Goal: Information Seeking & Learning: Understand process/instructions

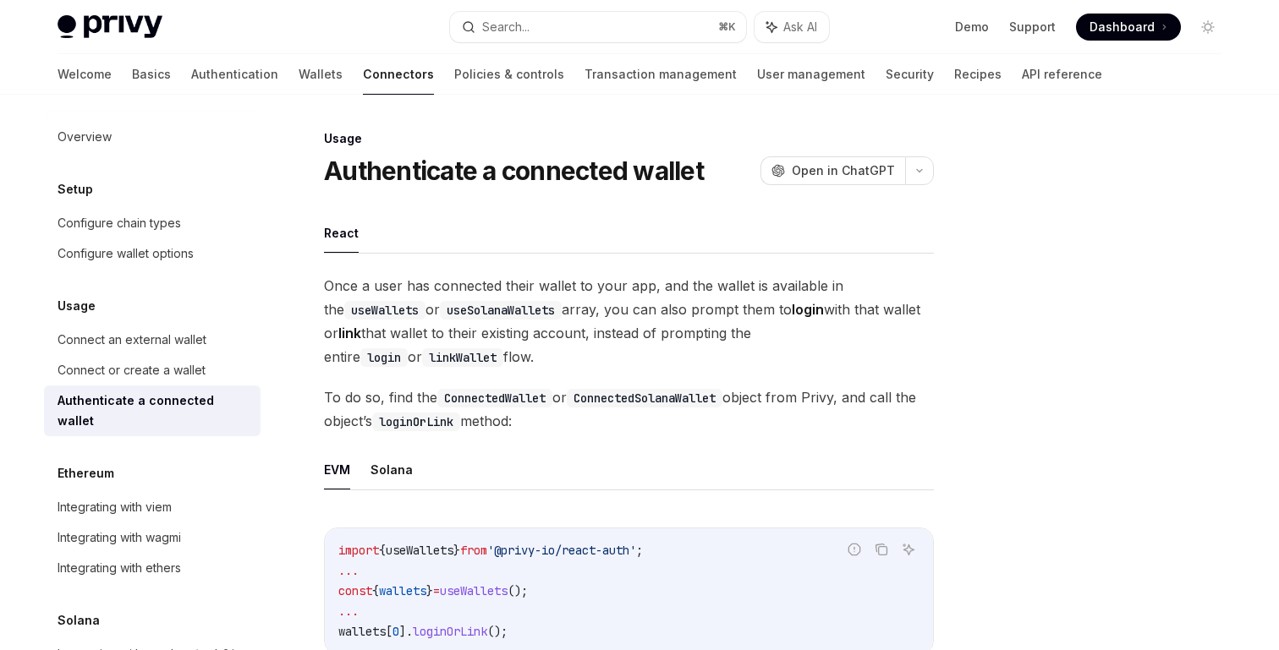
scroll to position [53, 0]
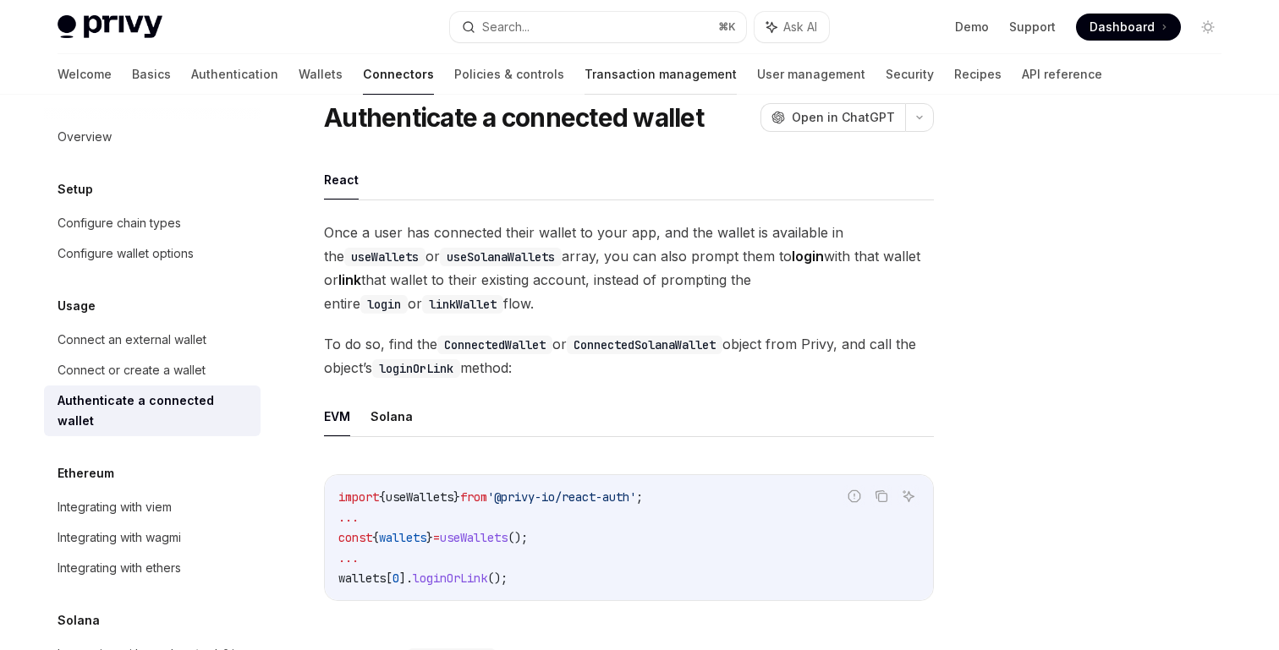
click at [584, 70] on link "Transaction management" at bounding box center [660, 74] width 152 height 41
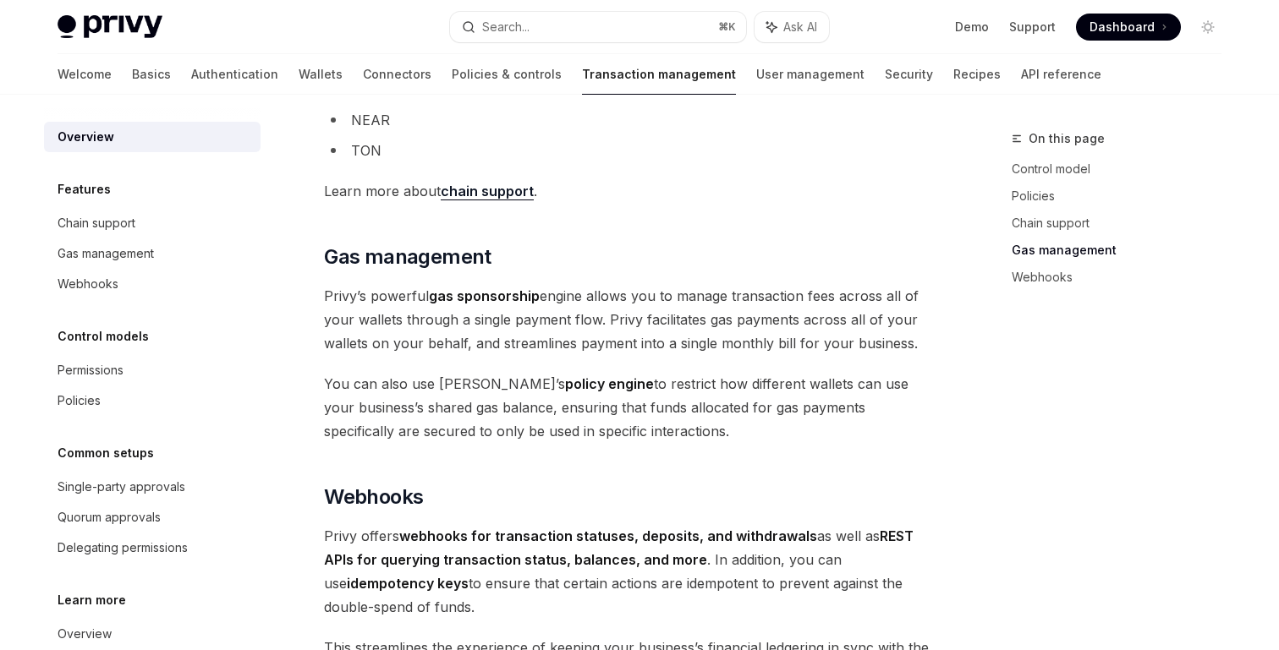
scroll to position [1282, 0]
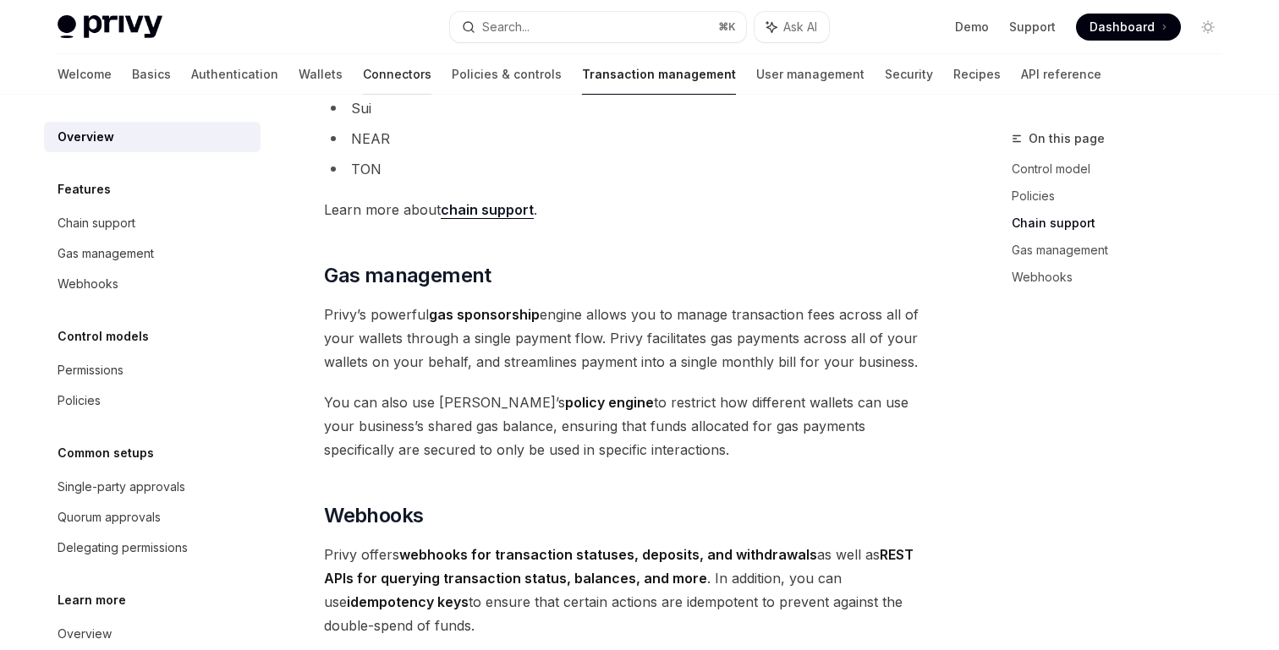
click at [363, 77] on link "Connectors" at bounding box center [397, 74] width 69 height 41
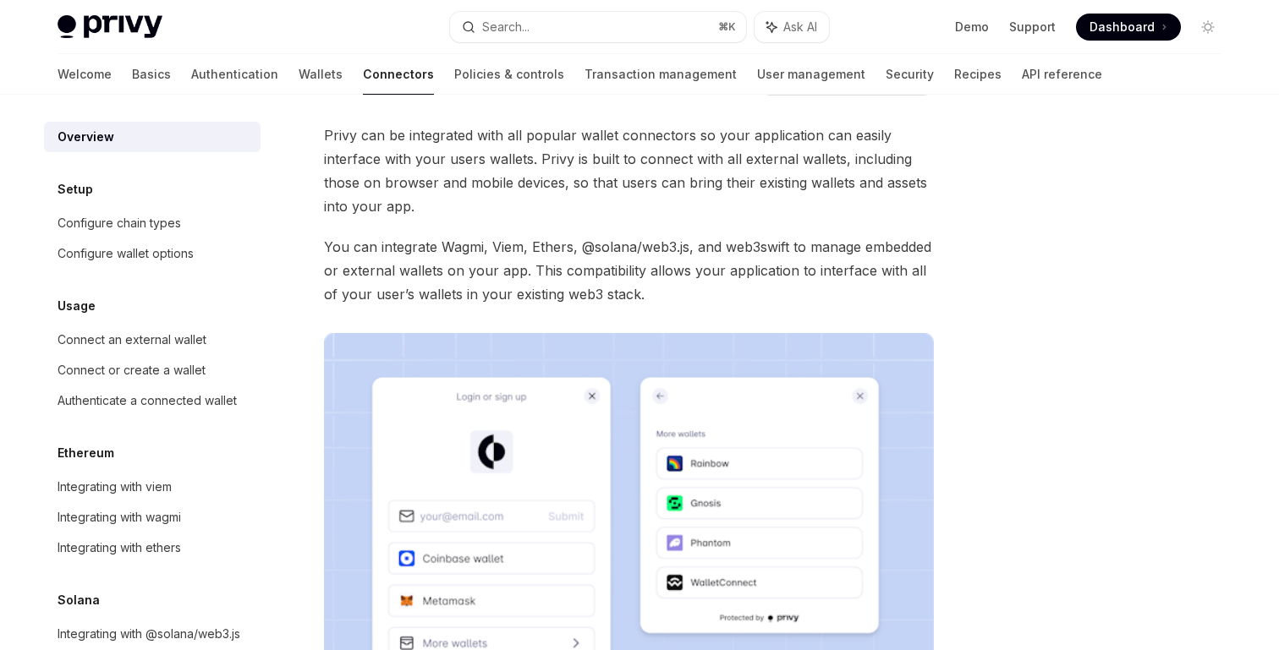
scroll to position [237, 0]
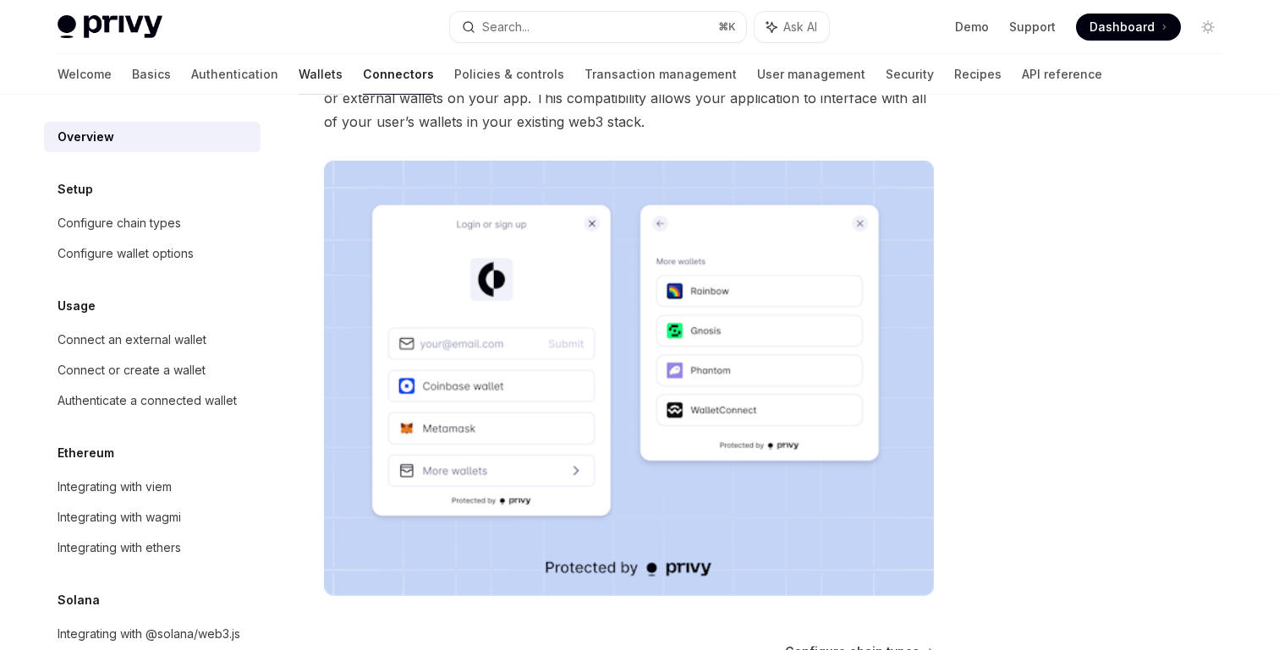
click at [299, 76] on link "Wallets" at bounding box center [321, 74] width 44 height 41
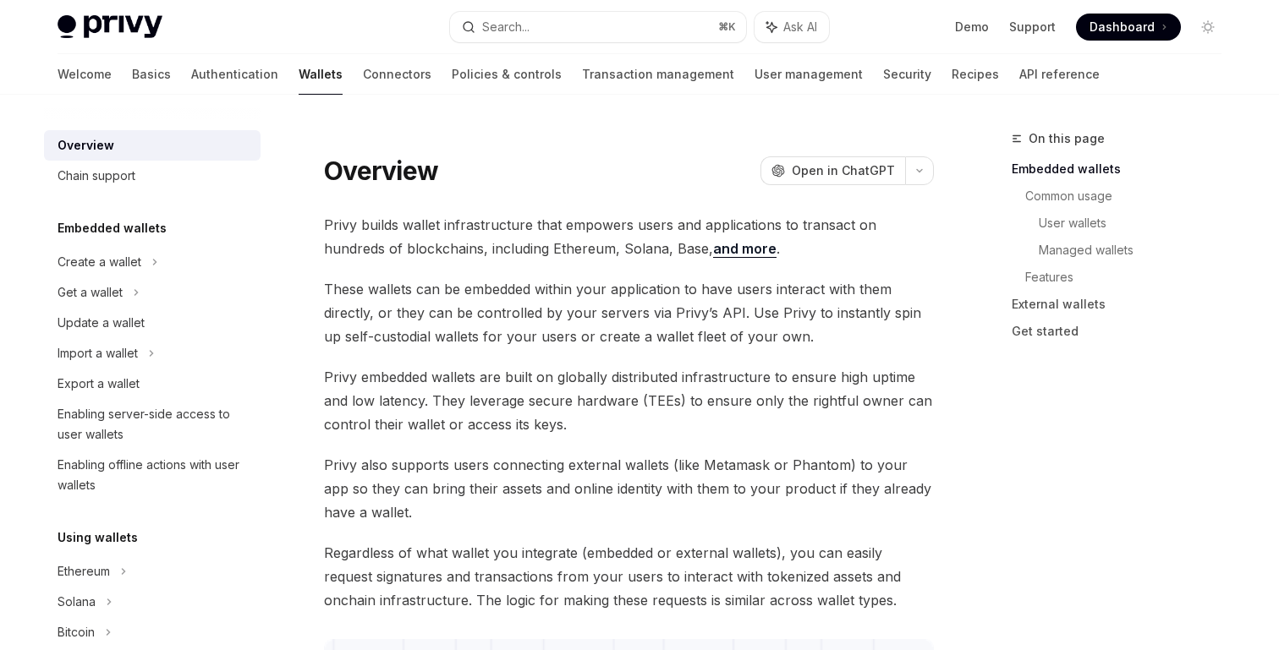
click at [536, 256] on span "Privy builds wallet infrastructure that empowers users and applications to tran…" at bounding box center [629, 236] width 610 height 47
click at [535, 314] on span "These wallets can be embedded within your application to have users interact wi…" at bounding box center [629, 312] width 610 height 71
click at [195, 267] on div "Create a wallet" at bounding box center [152, 262] width 217 height 30
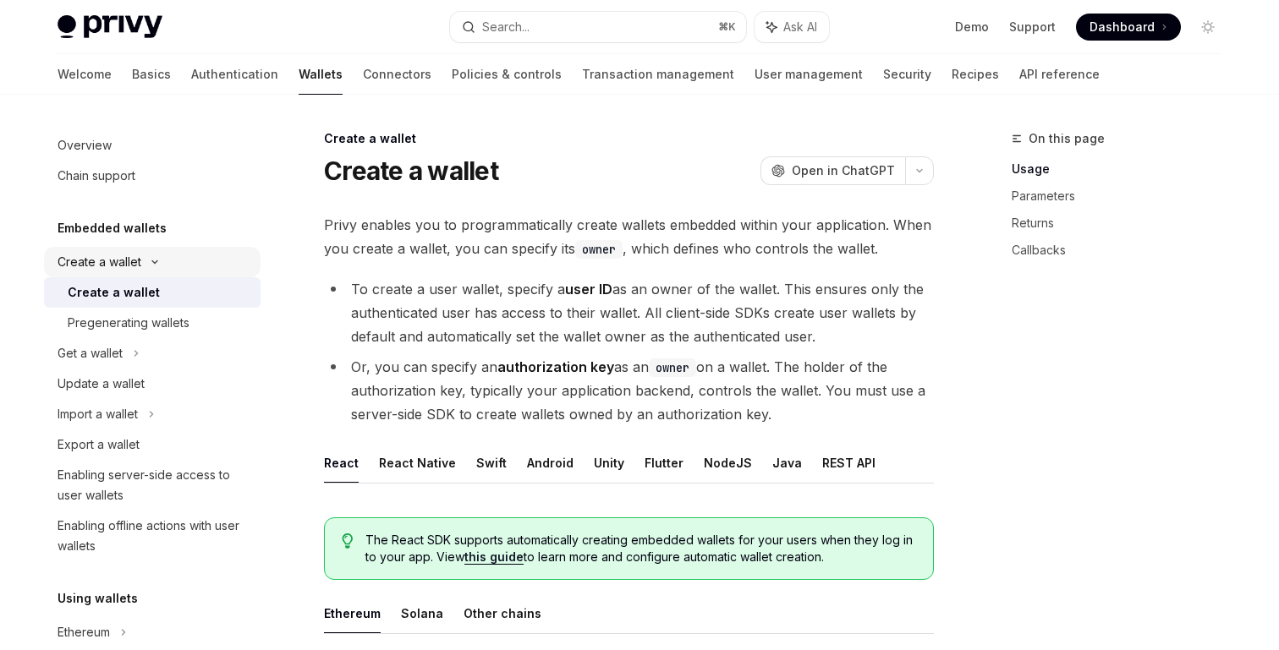
click at [195, 267] on div "Create a wallet" at bounding box center [152, 262] width 217 height 30
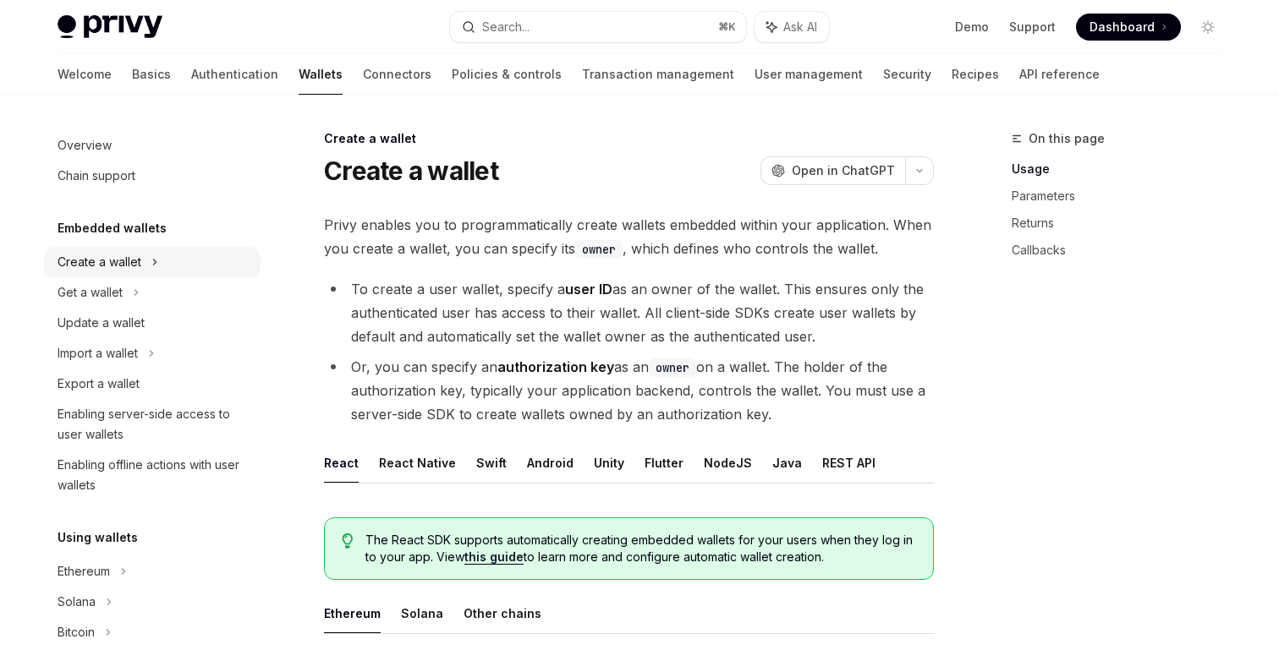
click at [195, 267] on div "Create a wallet" at bounding box center [152, 262] width 217 height 30
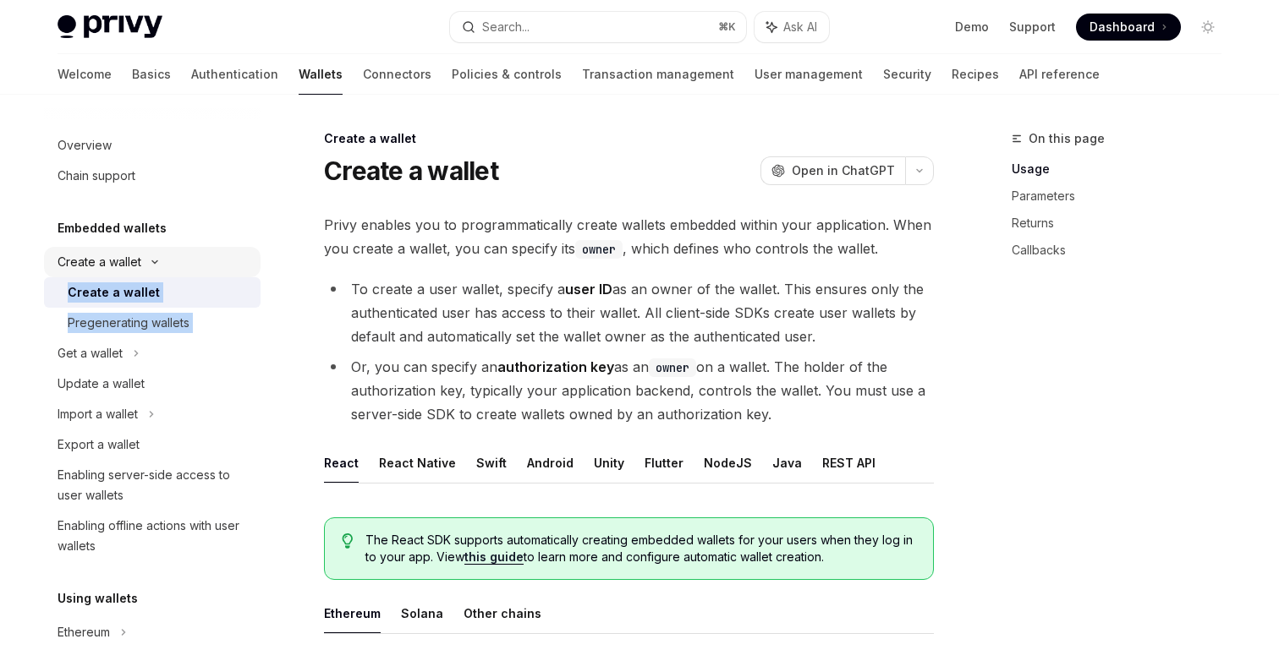
click at [195, 267] on div "Create a wallet" at bounding box center [152, 262] width 217 height 30
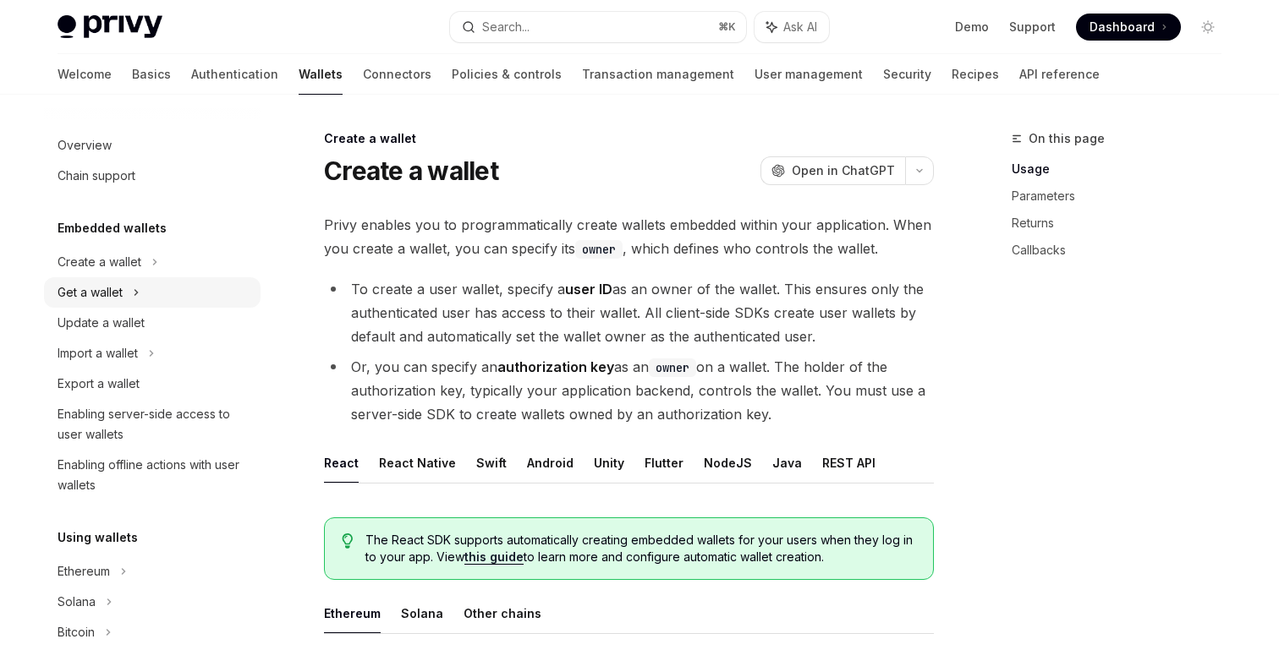
click at [197, 287] on div "Get a wallet" at bounding box center [152, 292] width 217 height 30
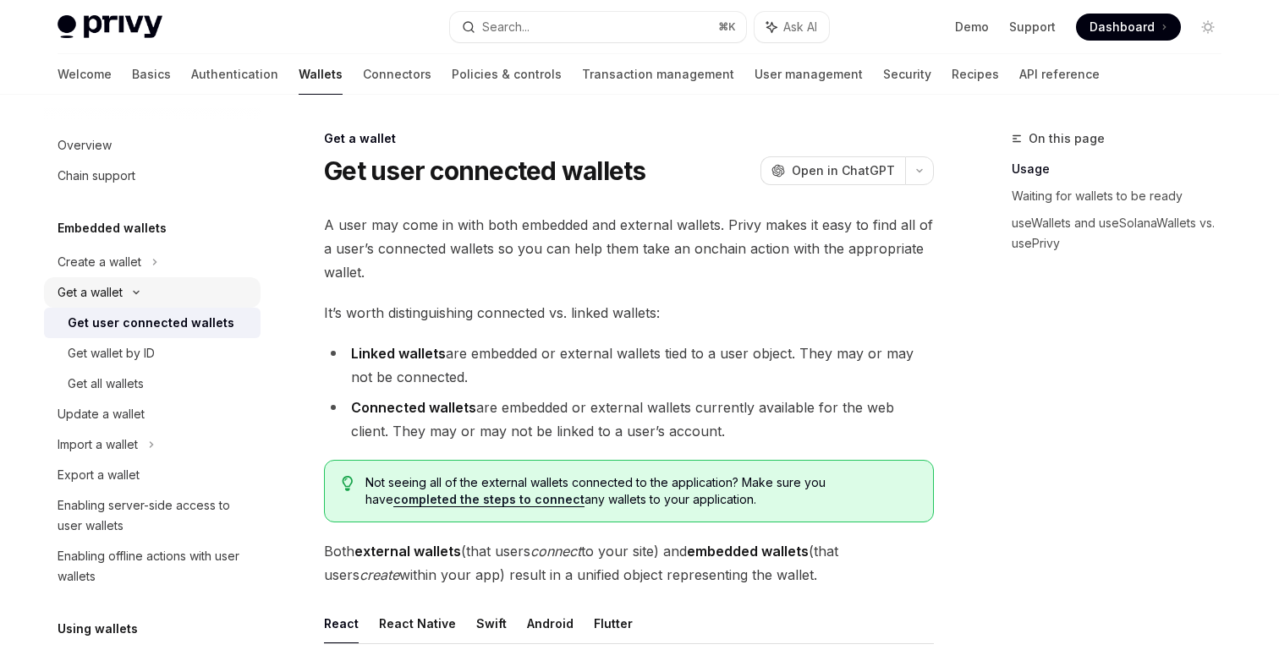
click at [197, 287] on div "Get a wallet" at bounding box center [152, 292] width 217 height 30
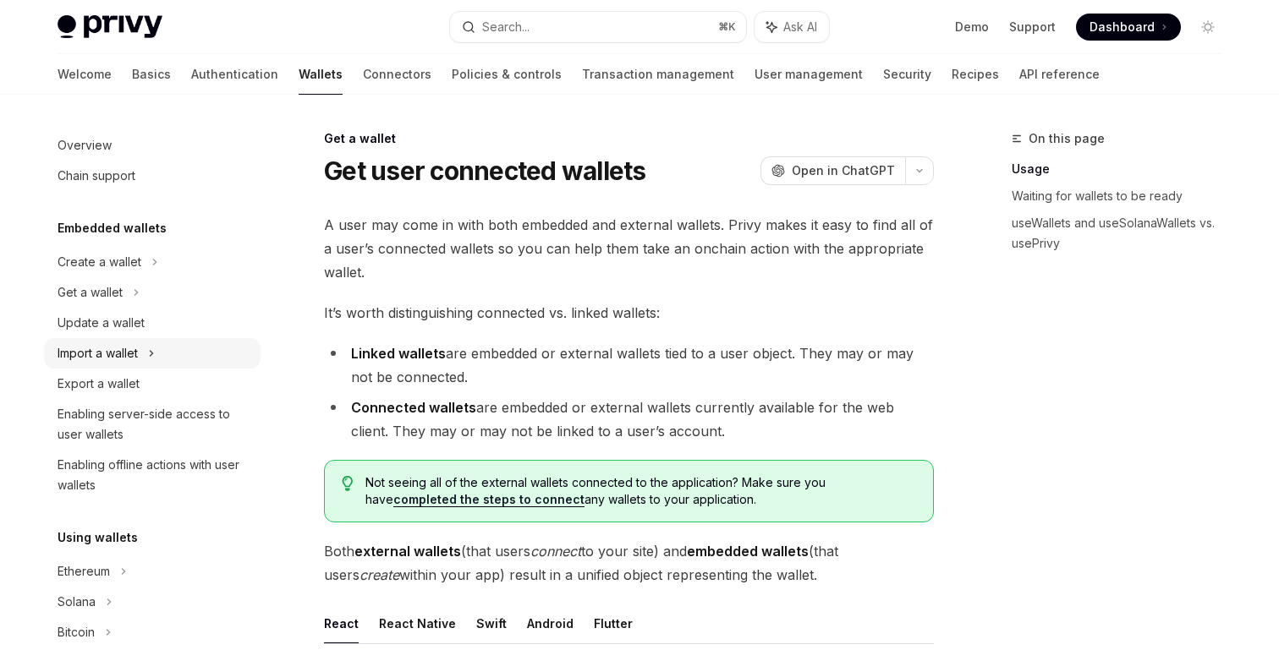
click at [203, 356] on div "Import a wallet" at bounding box center [152, 353] width 217 height 30
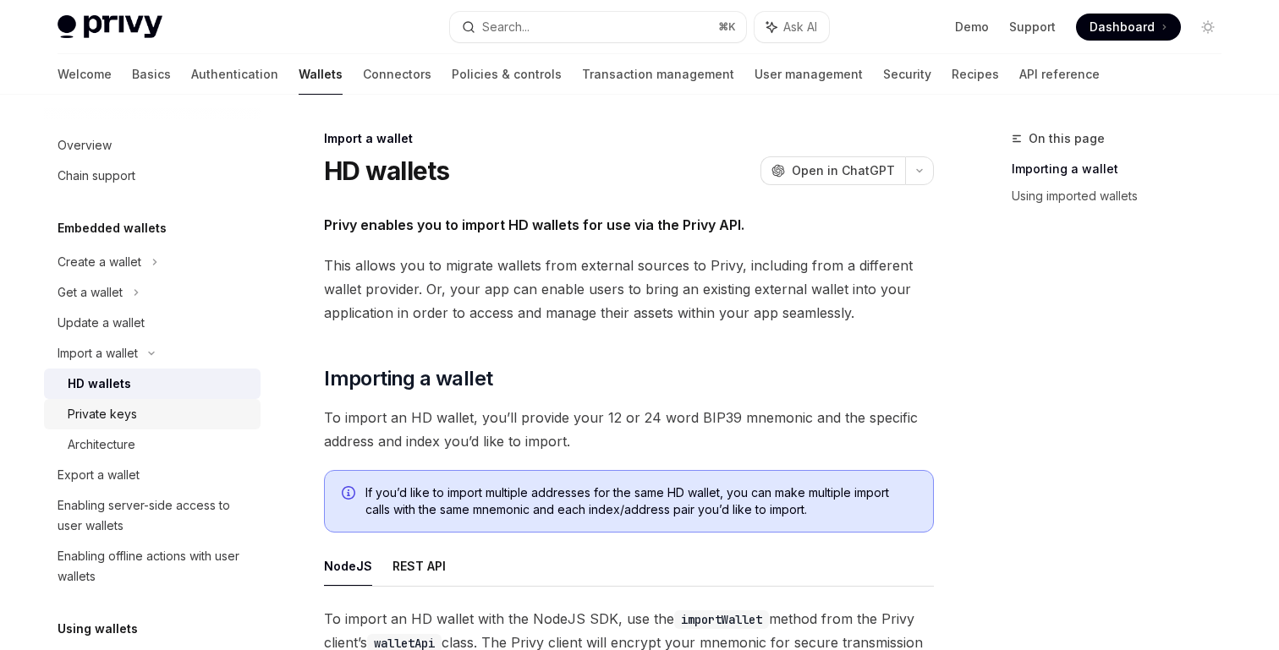
click at [201, 408] on div "Private keys" at bounding box center [159, 414] width 183 height 20
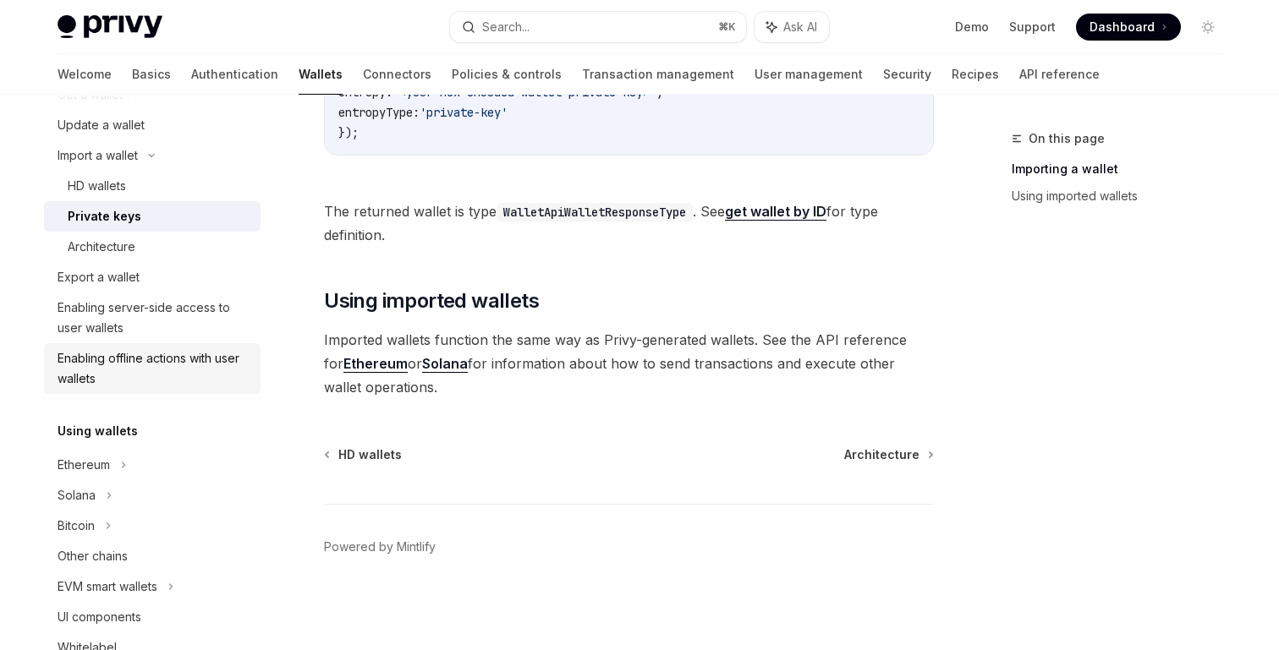
scroll to position [171, 0]
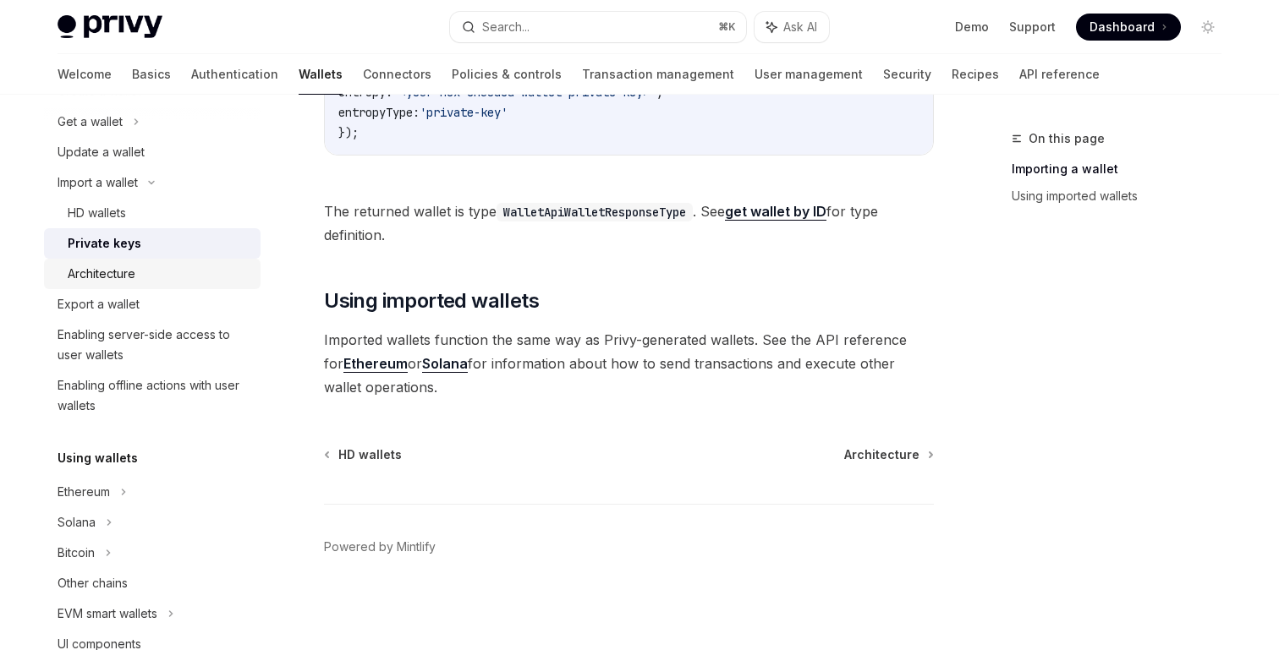
click at [179, 266] on div "Architecture" at bounding box center [159, 274] width 183 height 20
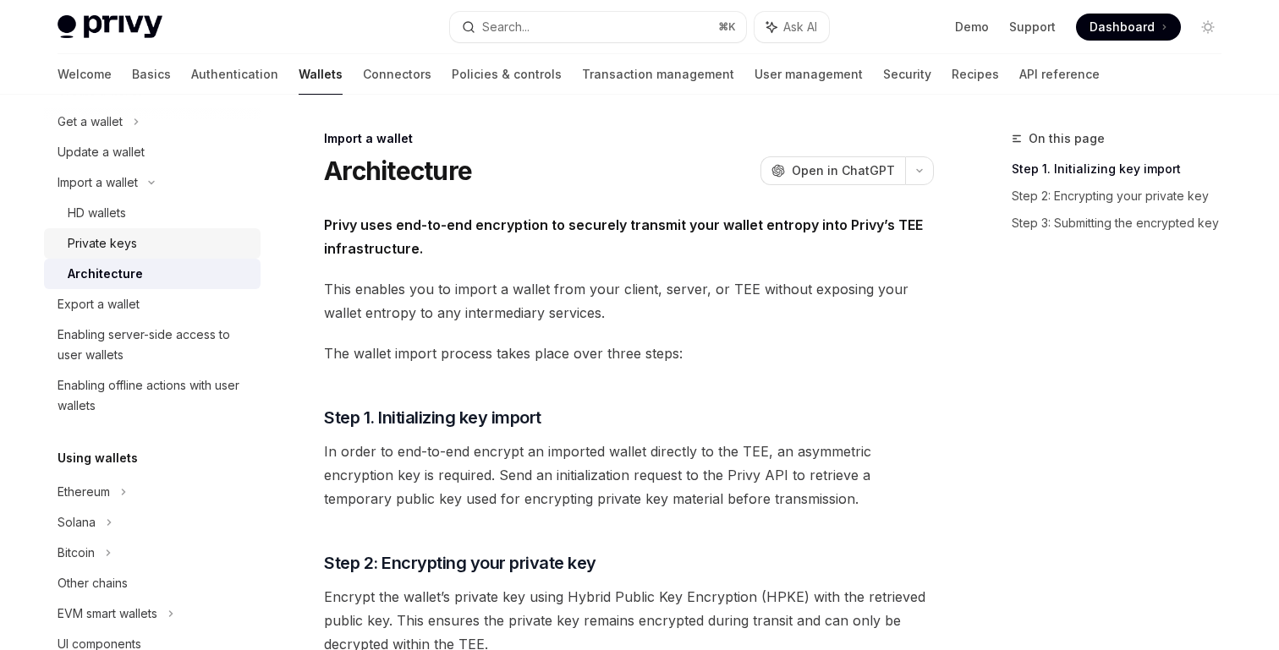
click at [200, 239] on div "Private keys" at bounding box center [159, 243] width 183 height 20
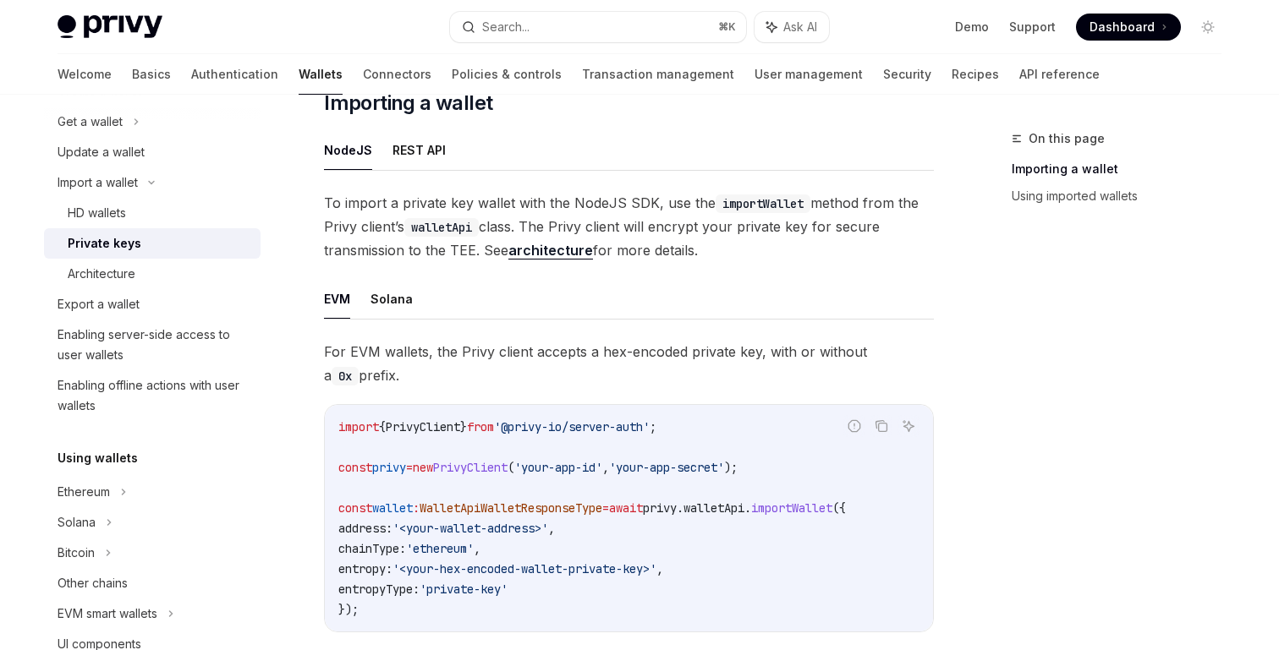
scroll to position [362, 0]
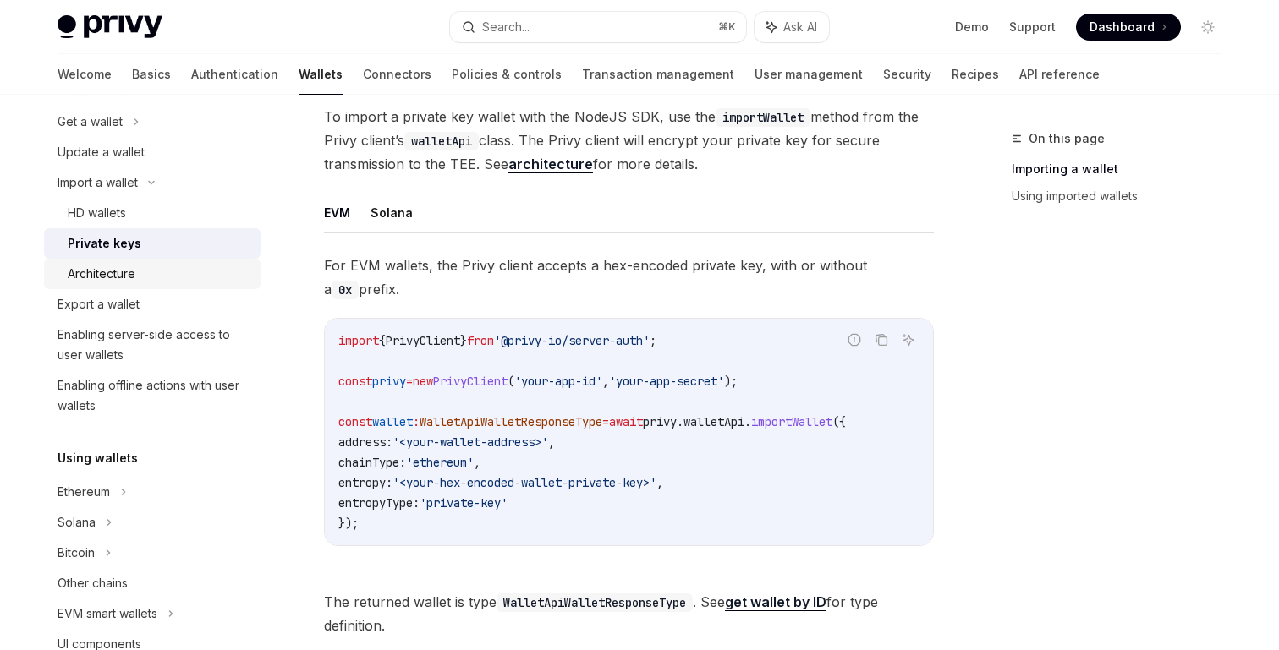
click at [180, 288] on link "Architecture" at bounding box center [152, 274] width 217 height 30
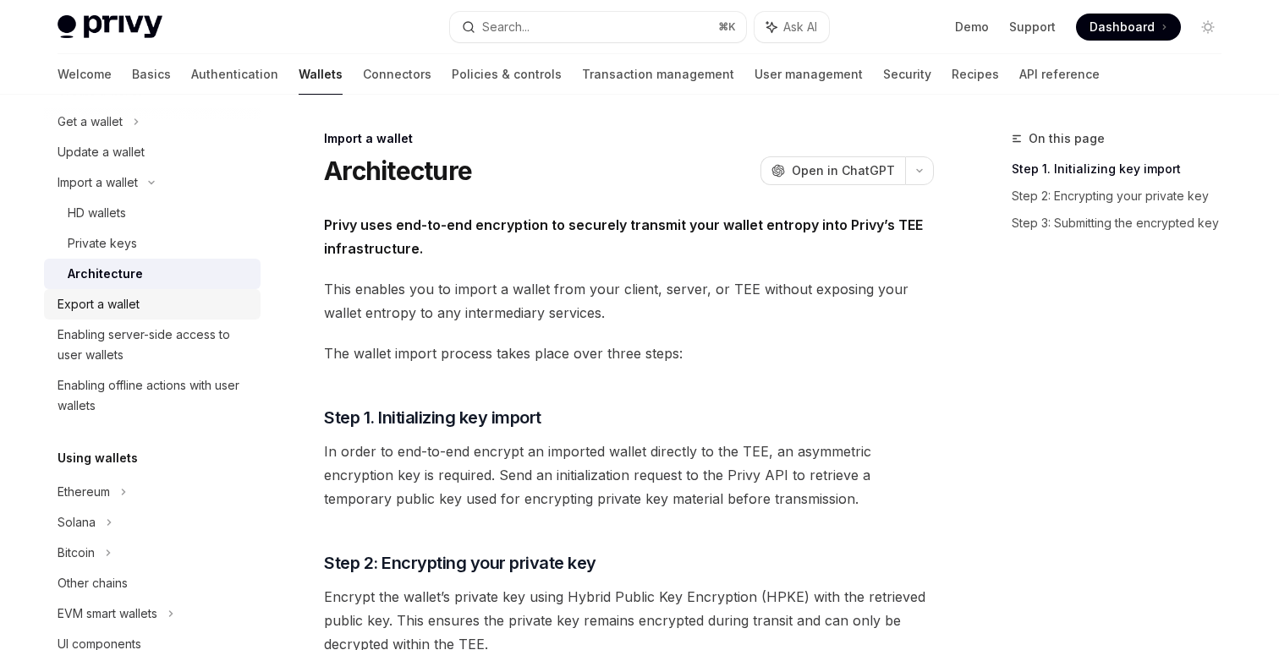
click at [180, 315] on link "Export a wallet" at bounding box center [152, 304] width 217 height 30
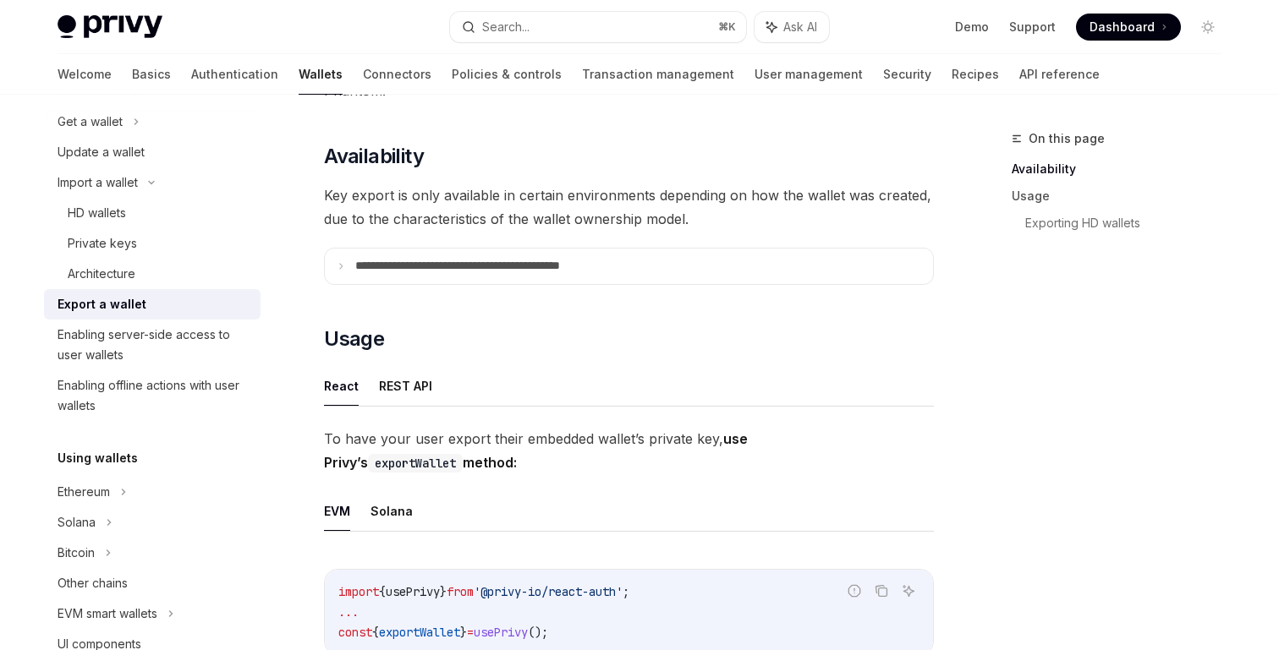
scroll to position [204, 0]
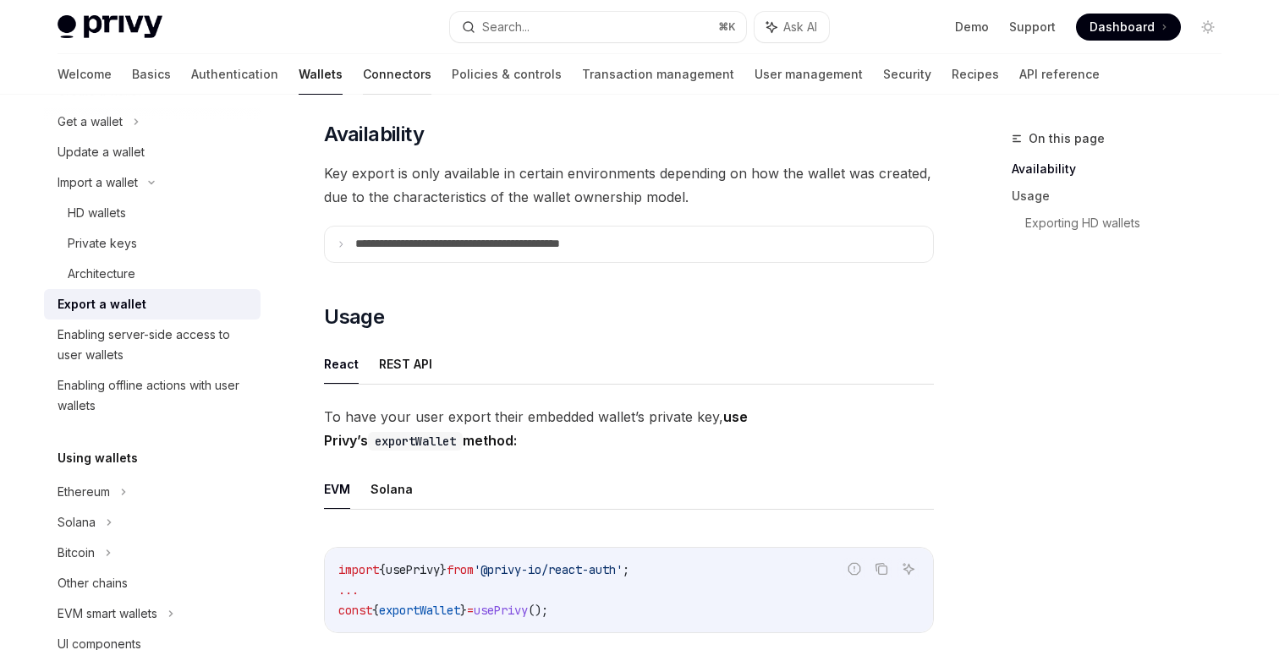
click at [363, 79] on link "Connectors" at bounding box center [397, 74] width 69 height 41
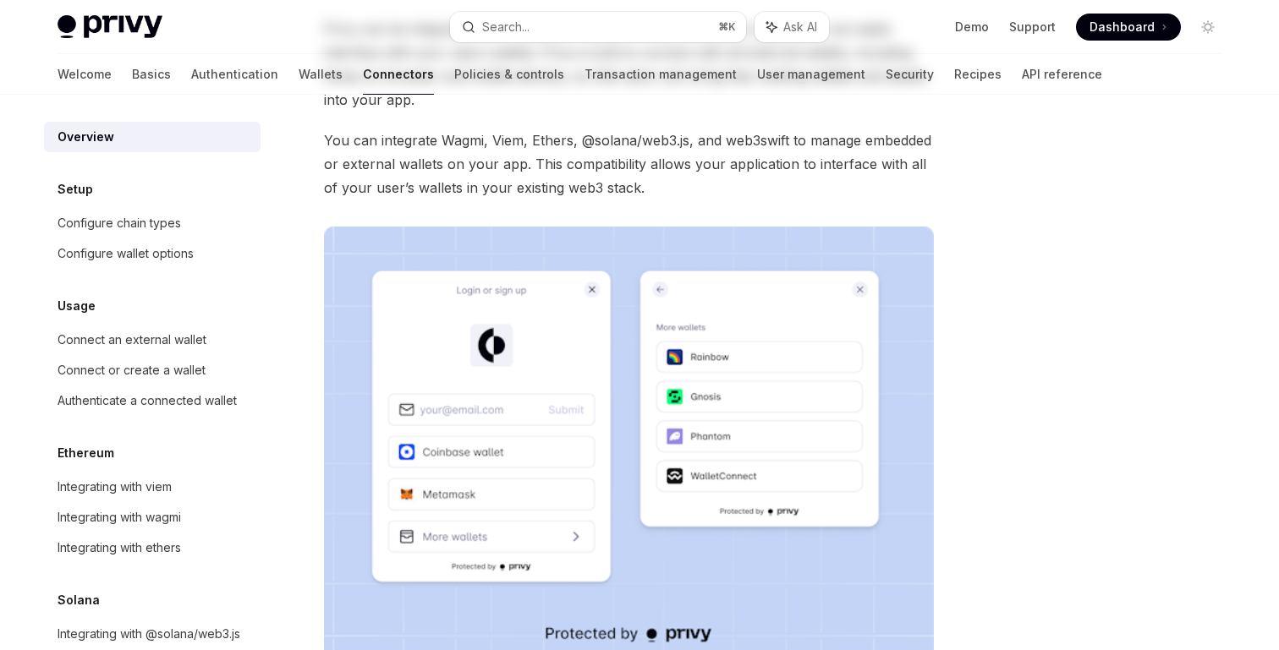
scroll to position [189, 0]
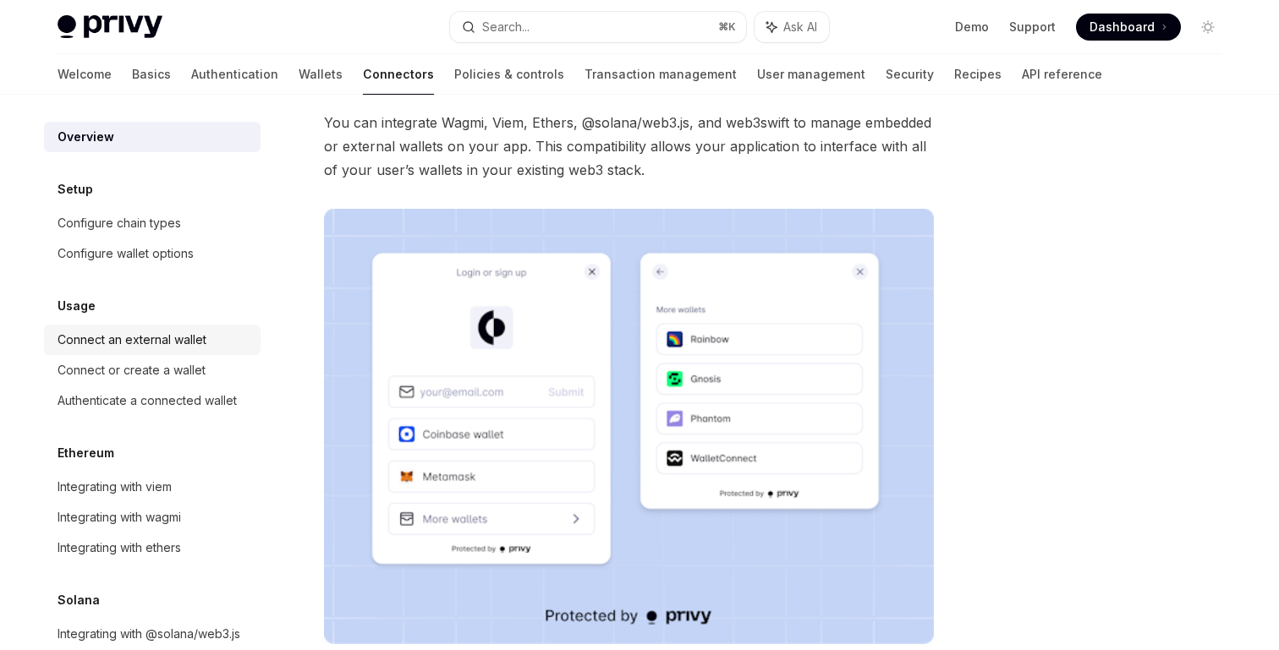
click at [239, 349] on div "Connect an external wallet" at bounding box center [154, 340] width 193 height 20
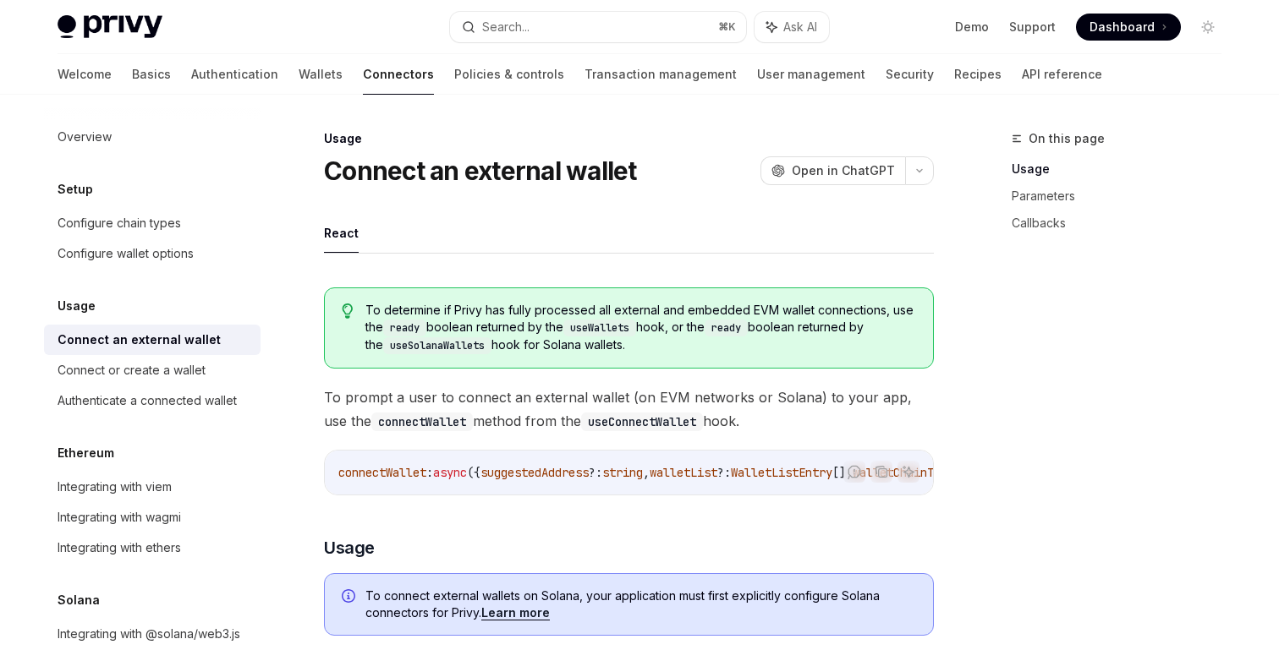
click at [447, 343] on code "useSolanaWallets" at bounding box center [437, 345] width 108 height 17
click at [454, 347] on code "useSolanaWallets" at bounding box center [437, 345] width 108 height 17
click at [461, 342] on code "useSolanaWallets" at bounding box center [437, 345] width 108 height 17
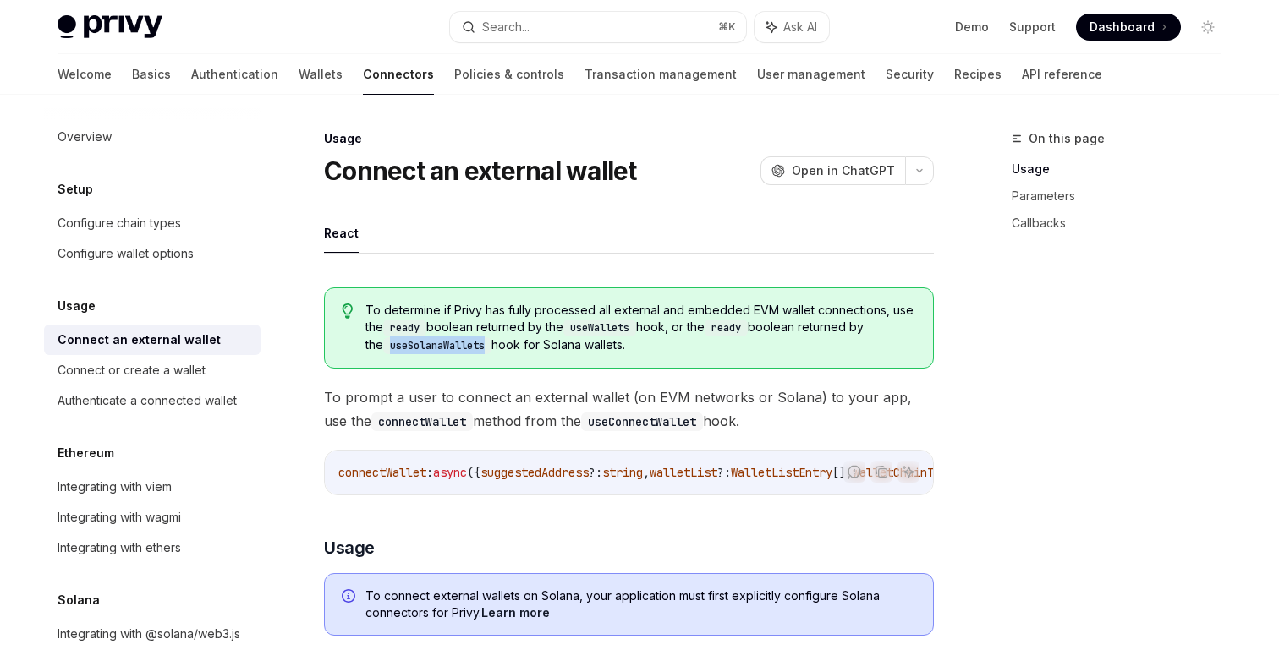
click at [470, 356] on div "To determine if Privy has fully processed all external and embedded EVM wallet …" at bounding box center [629, 328] width 610 height 81
click at [452, 346] on code "useSolanaWallets" at bounding box center [437, 345] width 108 height 17
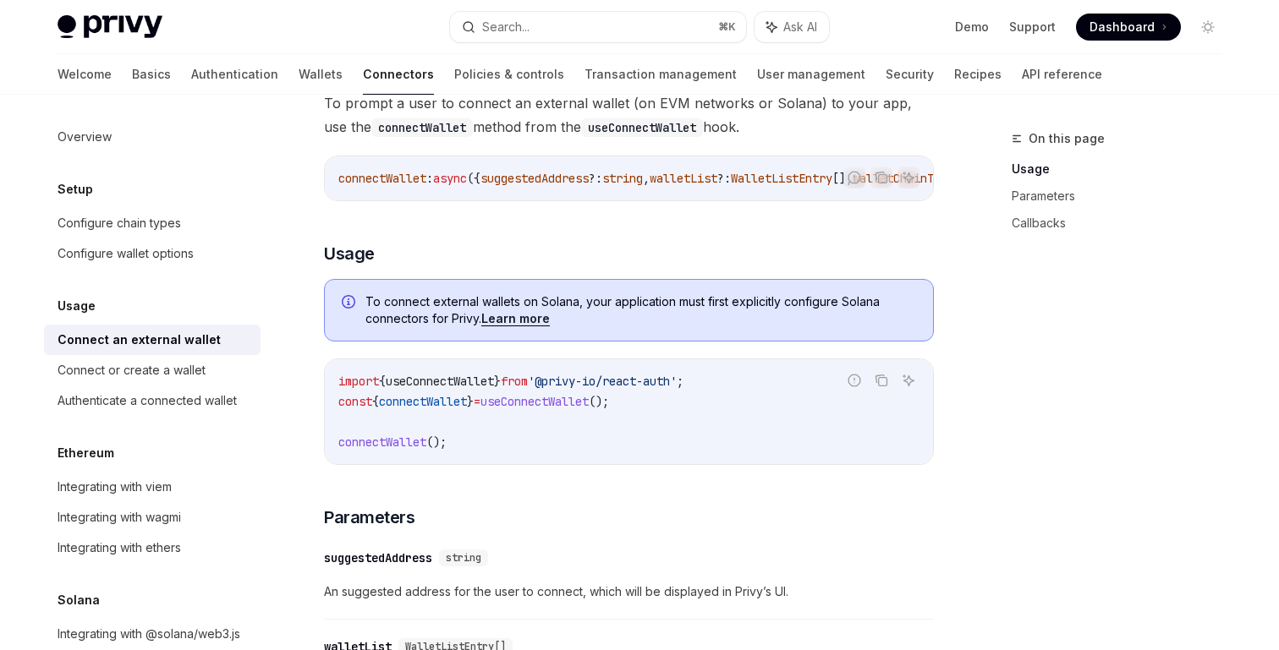
scroll to position [315, 0]
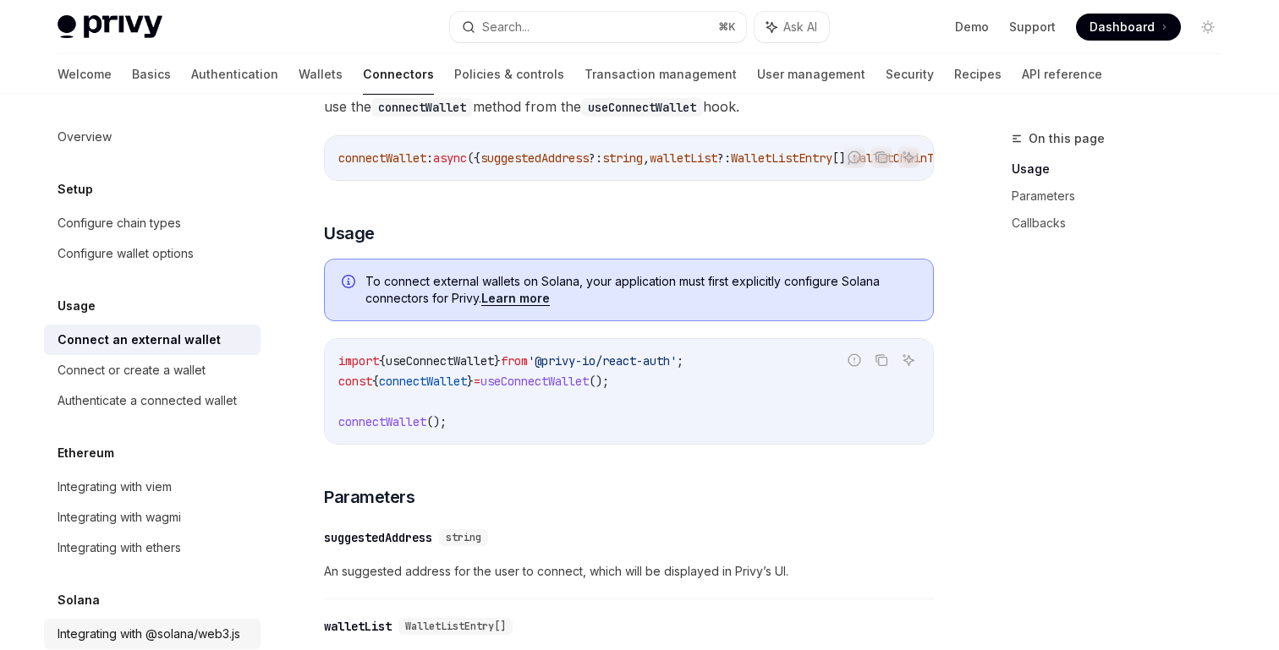
click at [194, 643] on div "Integrating with @solana/web3.js" at bounding box center [149, 634] width 183 height 20
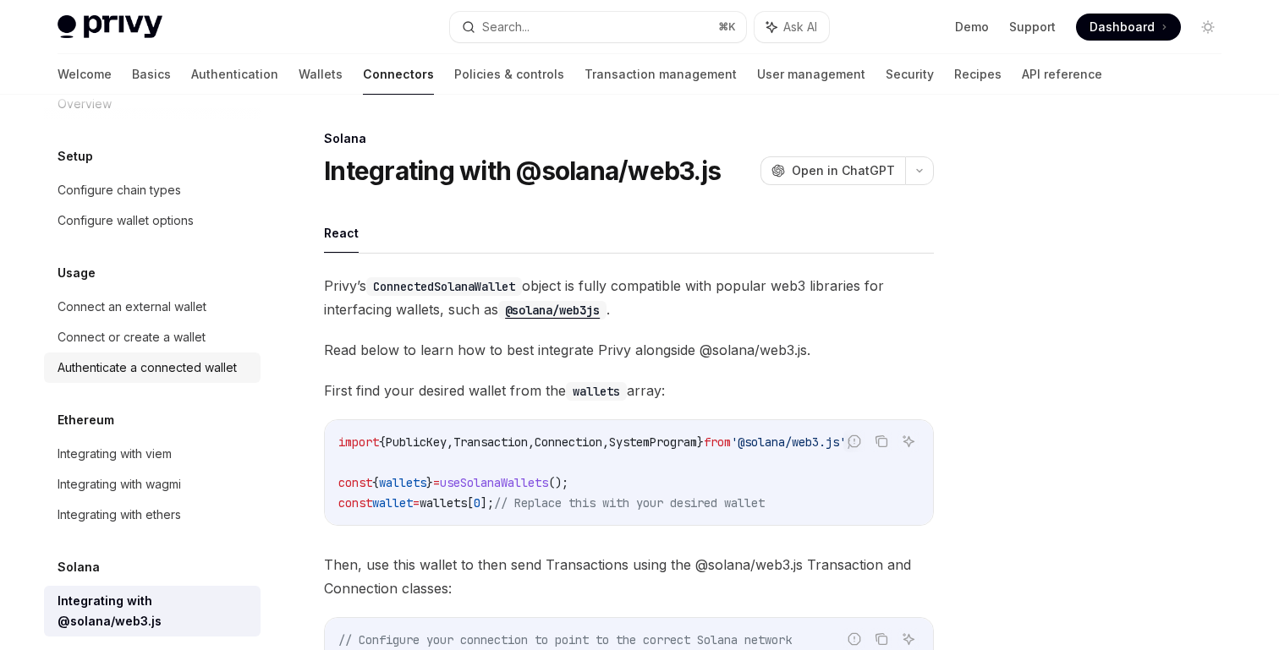
click at [214, 374] on div "Authenticate a connected wallet" at bounding box center [147, 368] width 179 height 20
click at [217, 345] on div "Connect or create a wallet" at bounding box center [154, 337] width 193 height 20
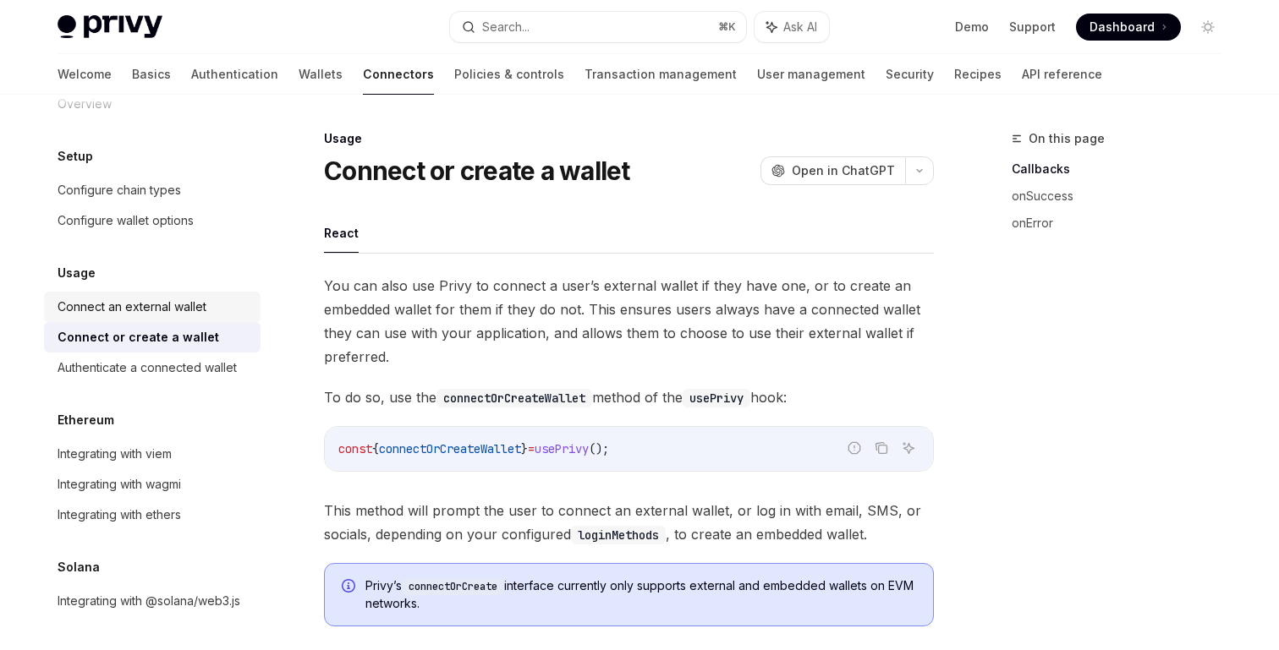
click at [222, 306] on div "Connect an external wallet" at bounding box center [154, 307] width 193 height 20
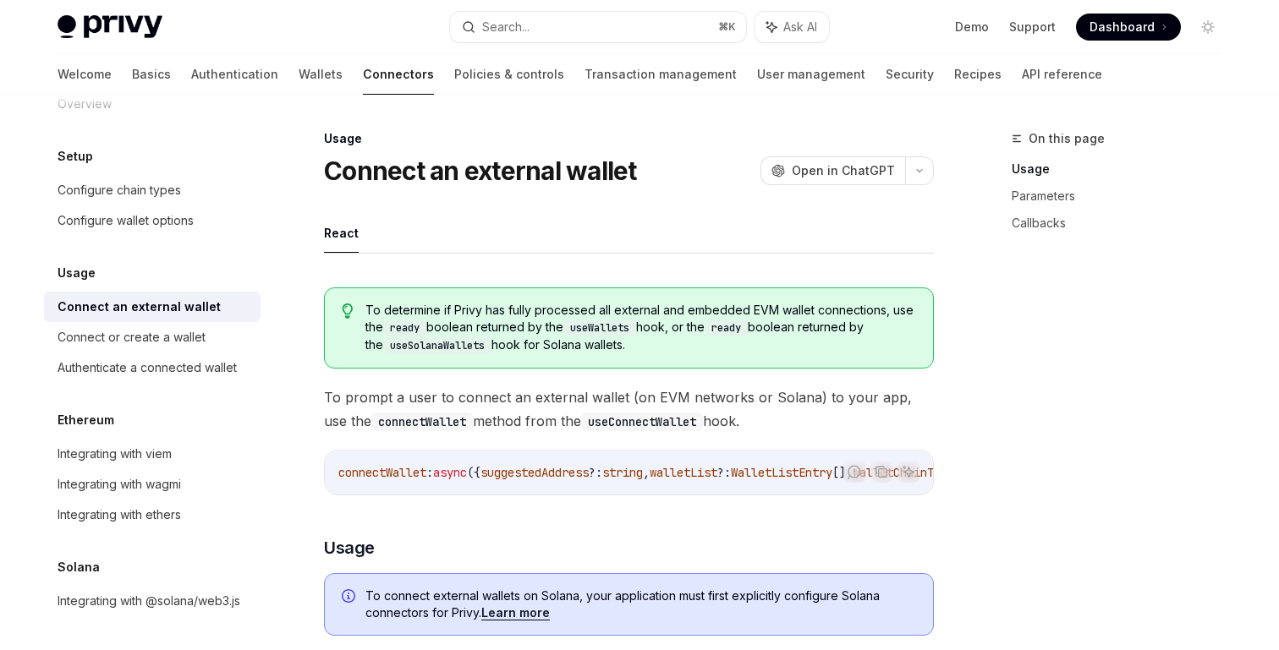
type textarea "*"
